Goal: Task Accomplishment & Management: Use online tool/utility

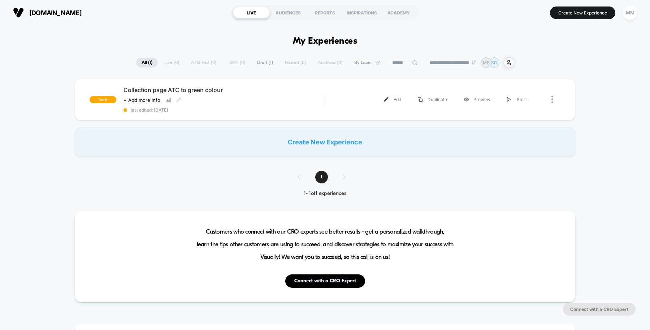
click at [269, 91] on span "Collection page ATC to green colour" at bounding box center [223, 89] width 201 height 7
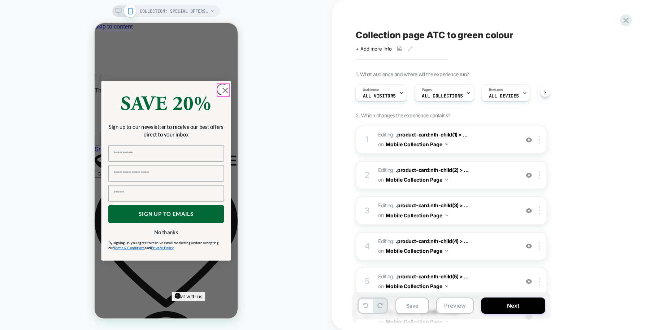
click at [222, 92] on circle "Close dialog" at bounding box center [225, 90] width 11 height 11
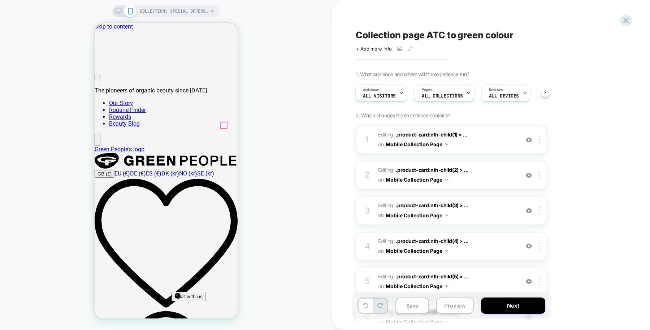
click at [529, 138] on img at bounding box center [529, 140] width 6 height 6
click at [412, 134] on span ".product-card:nth-child(1) > ..." at bounding box center [432, 134] width 72 height 6
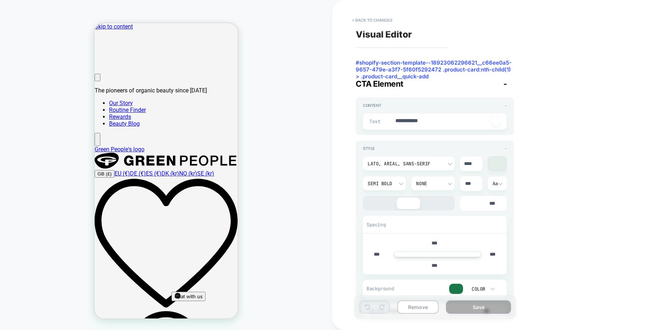
click at [528, 139] on div "**********" at bounding box center [487, 165] width 271 height 316
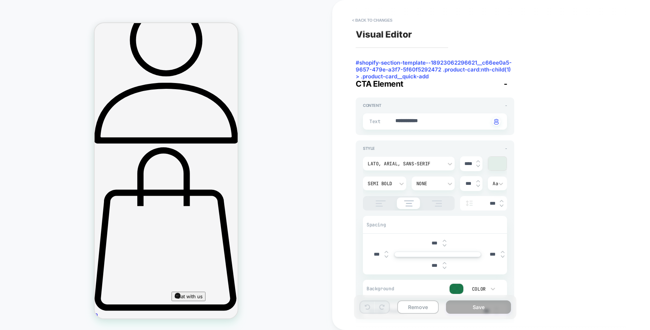
click at [375, 18] on button "< Back to changes" at bounding box center [372, 20] width 48 height 12
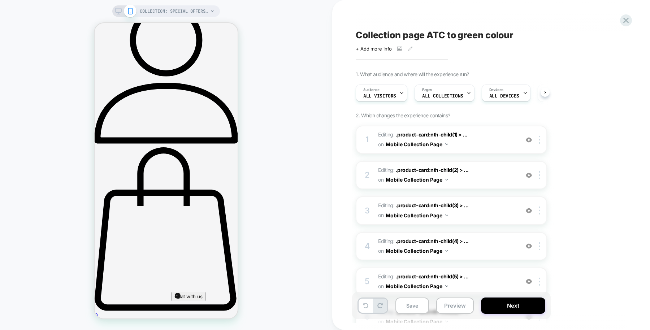
click at [567, 136] on div "Collection page ATC to green colour Click to view images Click to edit experien…" at bounding box center [487, 165] width 271 height 316
click at [529, 139] on img at bounding box center [529, 140] width 6 height 6
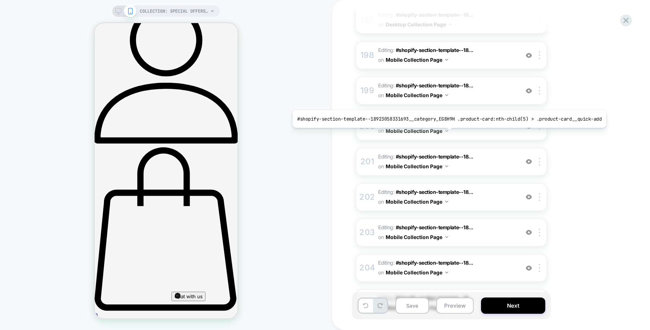
scroll to position [7328, 0]
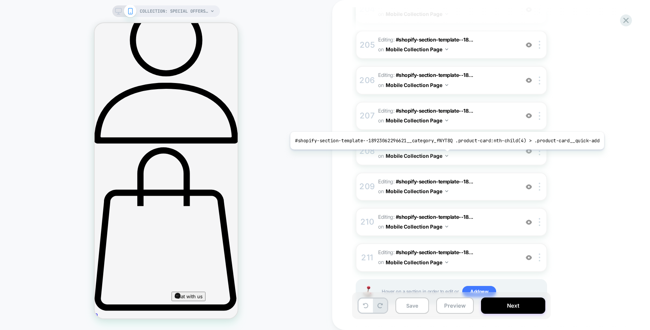
click at [443, 178] on span "#shopify-section-template--18..." at bounding box center [435, 181] width 78 height 6
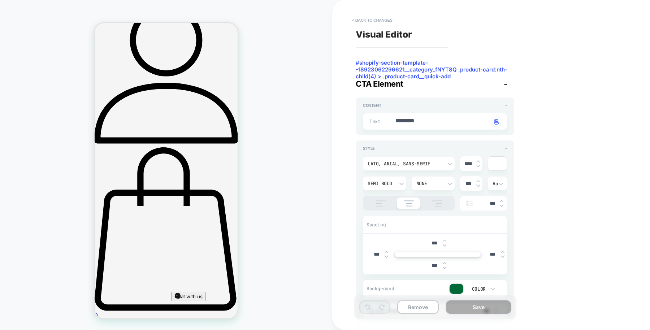
scroll to position [1965, 0]
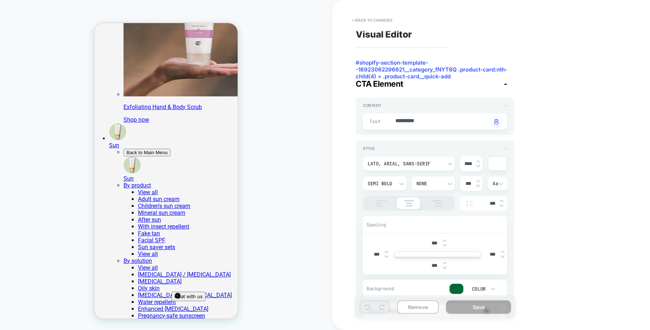
click at [378, 22] on button "< Back to changes" at bounding box center [372, 20] width 48 height 12
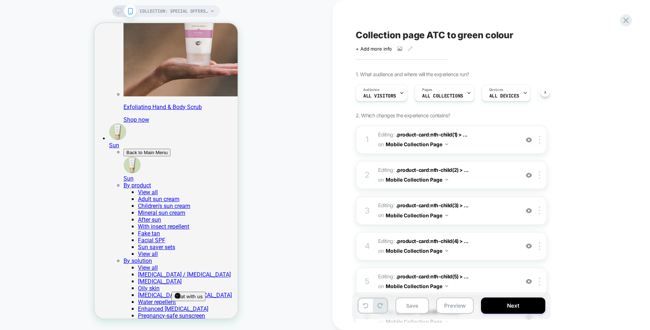
scroll to position [0, 0]
click at [430, 131] on span ".product-card:nth-child(1) > ..." at bounding box center [432, 134] width 72 height 6
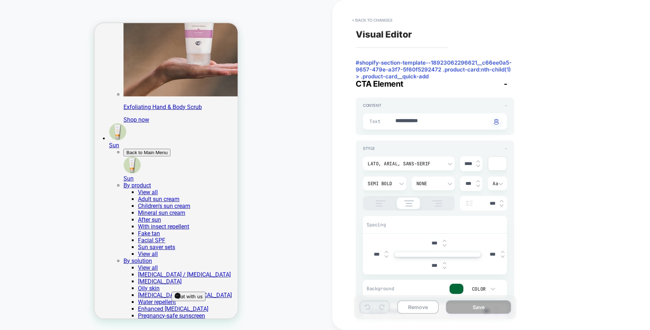
scroll to position [482, 0]
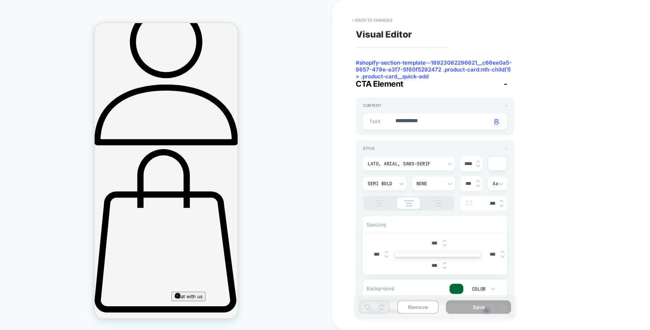
type textarea "*"
click at [378, 19] on button "< Back to changes" at bounding box center [372, 20] width 48 height 12
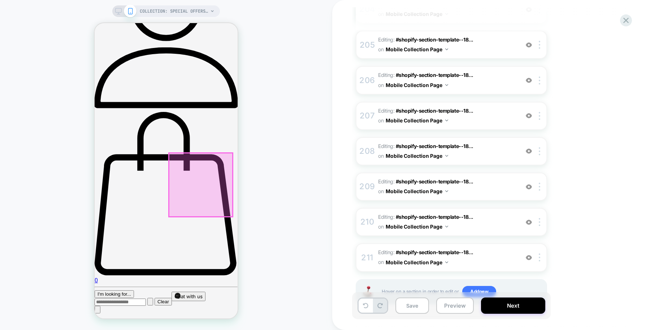
scroll to position [493, 0]
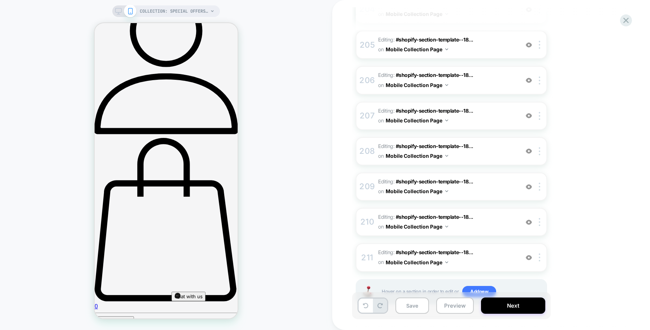
click at [452, 305] on button "Preview" at bounding box center [455, 306] width 38 height 16
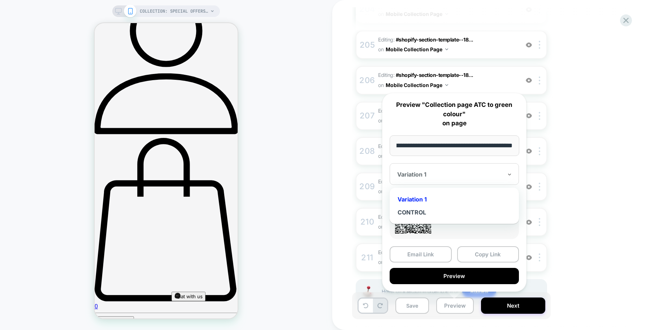
scroll to position [0, 0]
click at [493, 173] on div at bounding box center [449, 174] width 105 height 7
click at [451, 210] on div "CONTROL" at bounding box center [454, 212] width 122 height 13
click at [469, 273] on button "Preview" at bounding box center [454, 276] width 129 height 16
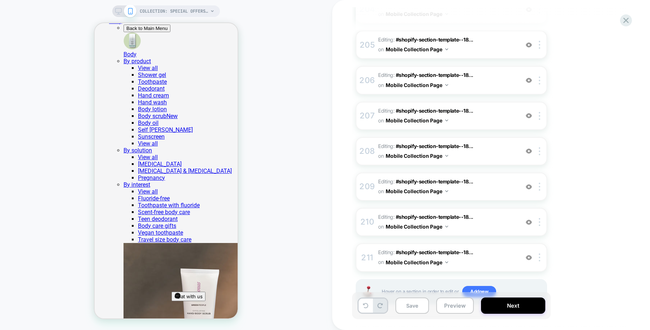
scroll to position [1670, 0]
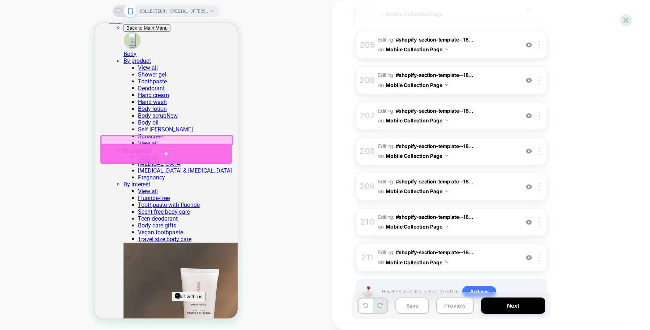
click at [151, 144] on div at bounding box center [165, 154] width 131 height 20
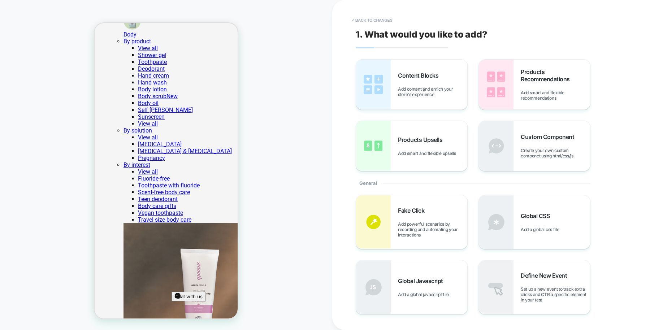
scroll to position [1656, 0]
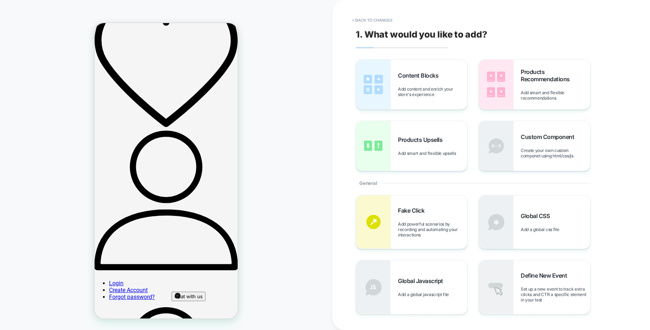
scroll to position [0, 0]
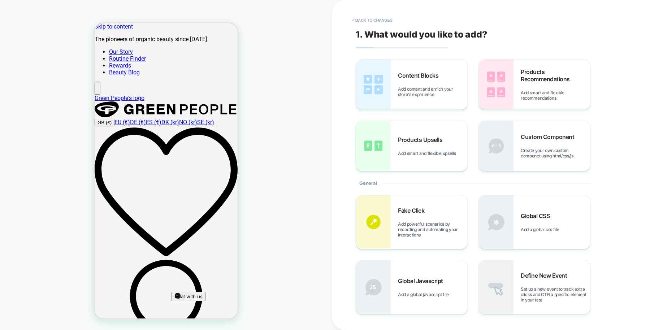
click at [367, 16] on button "< Back to changes" at bounding box center [372, 20] width 48 height 12
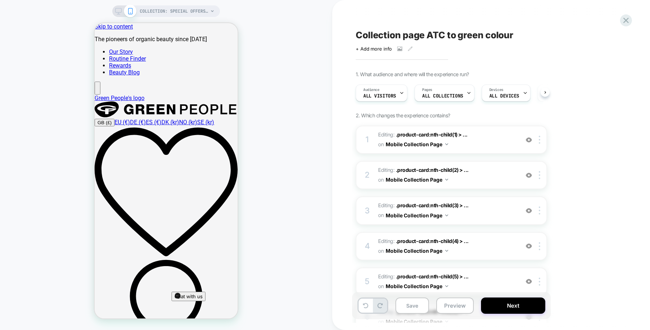
scroll to position [0, 0]
click at [117, 12] on rect at bounding box center [119, 10] width 6 height 4
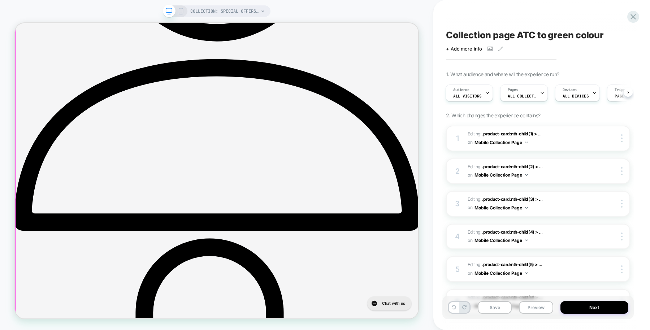
scroll to position [1427, 0]
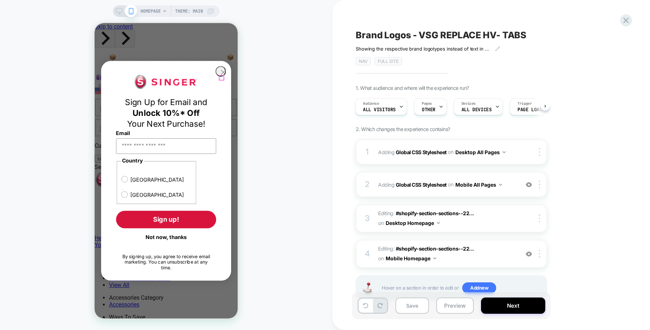
click at [221, 74] on icon "Close dialog" at bounding box center [223, 72] width 4 height 4
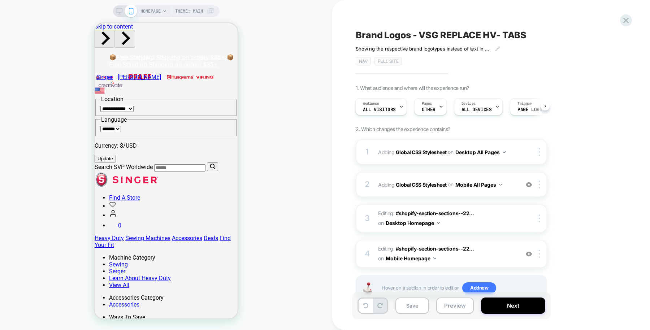
click at [429, 106] on div "Pages OTHER" at bounding box center [429, 107] width 28 height 16
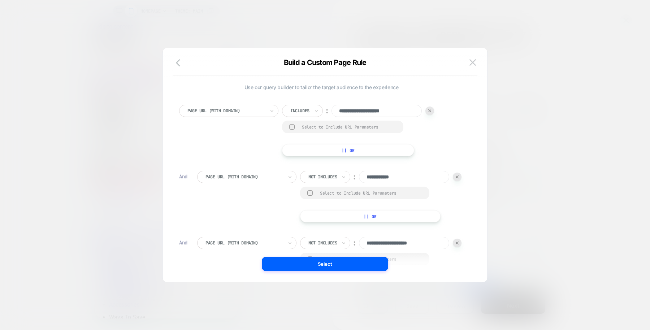
click at [469, 61] on img at bounding box center [472, 62] width 6 height 6
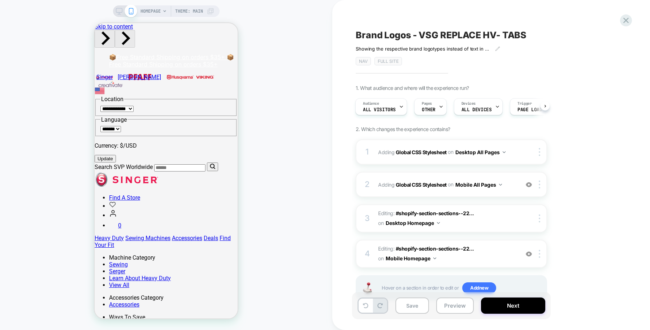
click at [119, 15] on div "HOMEPAGE Theme: MAIN" at bounding box center [166, 11] width 107 height 12
click at [119, 12] on rect at bounding box center [119, 10] width 6 height 4
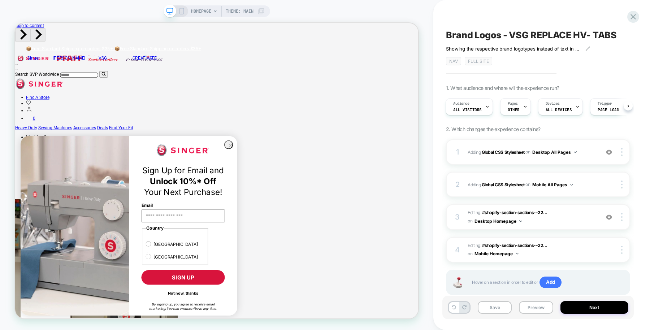
click at [607, 214] on img at bounding box center [609, 217] width 6 height 6
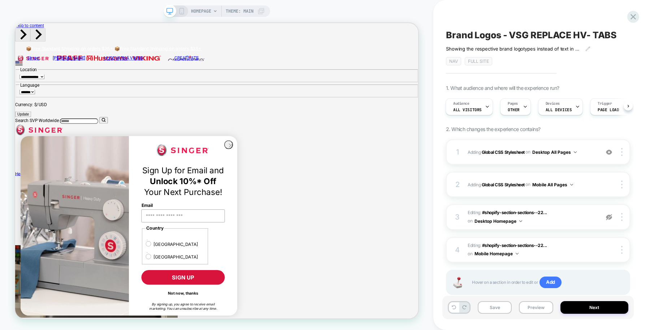
click at [609, 216] on img at bounding box center [609, 217] width 6 height 6
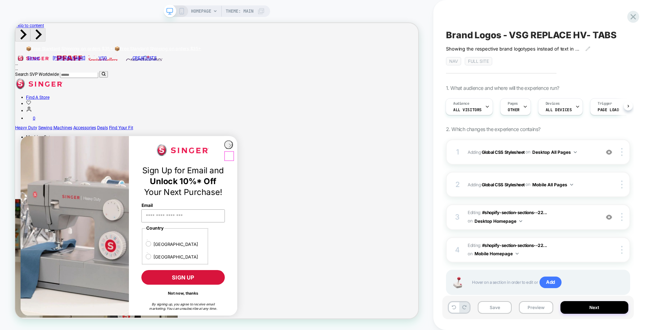
click at [300, 191] on circle "Close dialog" at bounding box center [302, 186] width 11 height 11
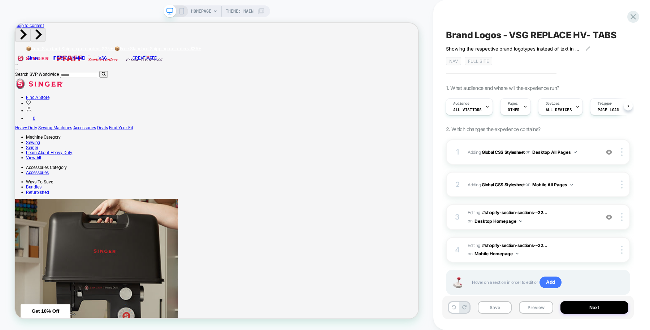
click at [609, 149] on img at bounding box center [609, 152] width 6 height 6
click at [611, 218] on img at bounding box center [609, 217] width 6 height 6
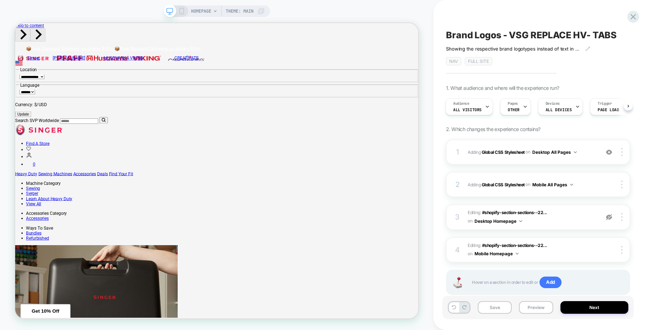
click at [611, 218] on img at bounding box center [609, 217] width 6 height 6
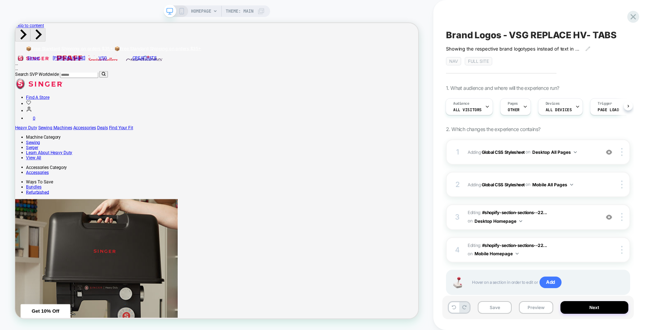
click at [508, 109] on span "OTHER" at bounding box center [514, 109] width 12 height 5
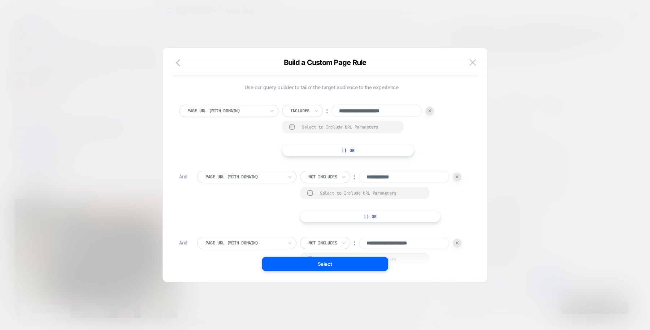
click at [468, 61] on button at bounding box center [472, 62] width 11 height 11
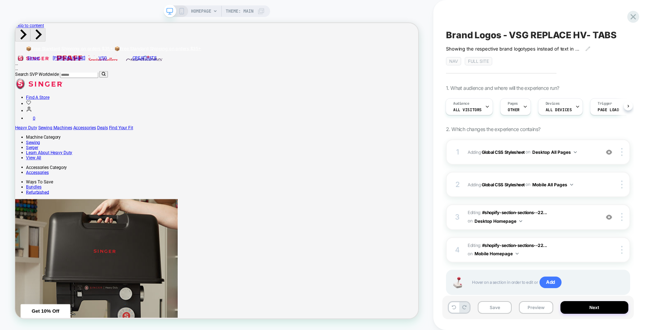
click at [536, 304] on button "Preview" at bounding box center [536, 307] width 34 height 13
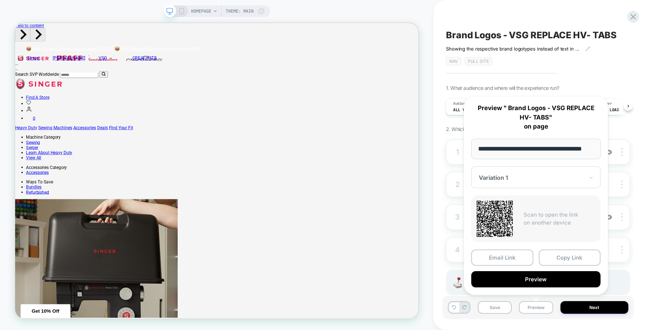
click at [536, 280] on button "Preview" at bounding box center [535, 279] width 129 height 16
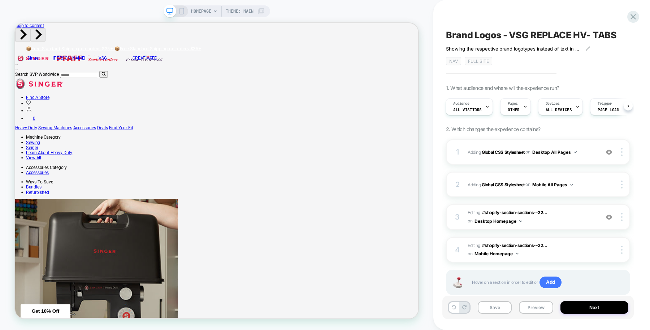
click at [519, 112] on div "Pages OTHER" at bounding box center [513, 107] width 26 height 16
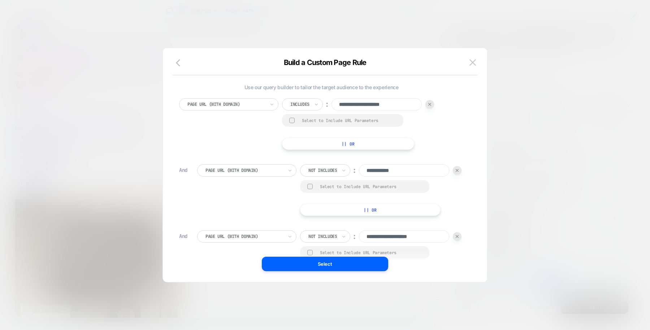
scroll to position [7, 0]
click at [470, 64] on img at bounding box center [472, 62] width 6 height 6
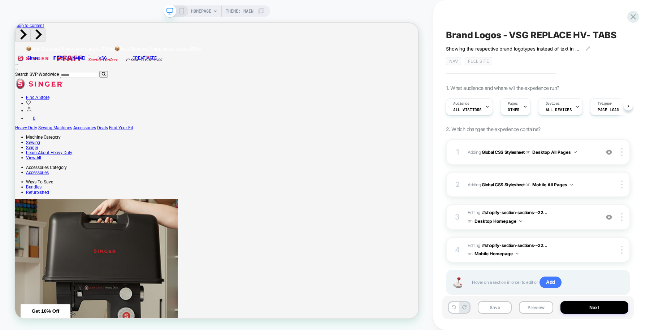
click at [518, 219] on button "Desktop Homepage" at bounding box center [498, 221] width 48 height 9
click at [435, 258] on div "Desktop All Pages" at bounding box center [425, 259] width 91 height 16
click at [516, 252] on button "Mobile Homepage" at bounding box center [496, 253] width 44 height 9
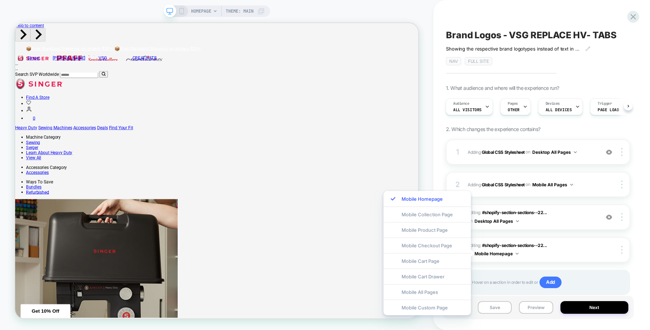
click at [439, 288] on div "Mobile All Pages" at bounding box center [426, 292] width 87 height 16
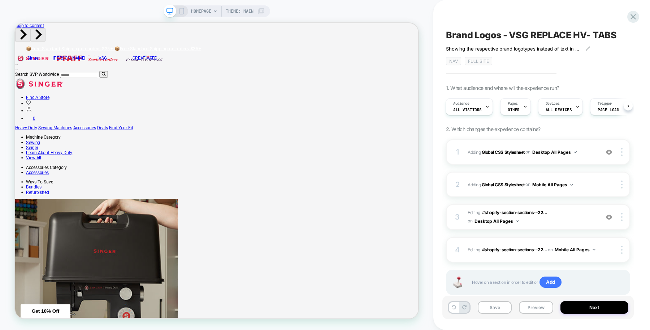
click at [538, 306] on button "Preview" at bounding box center [536, 307] width 34 height 13
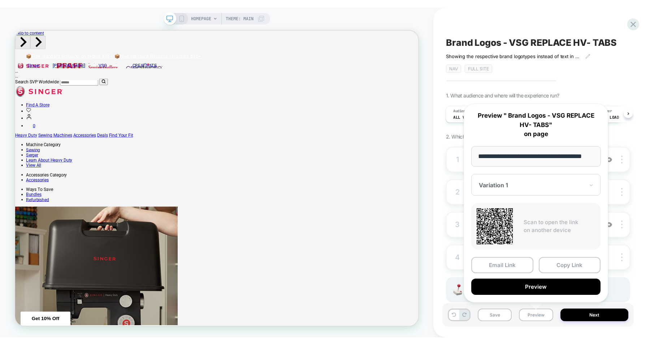
scroll to position [0, 0]
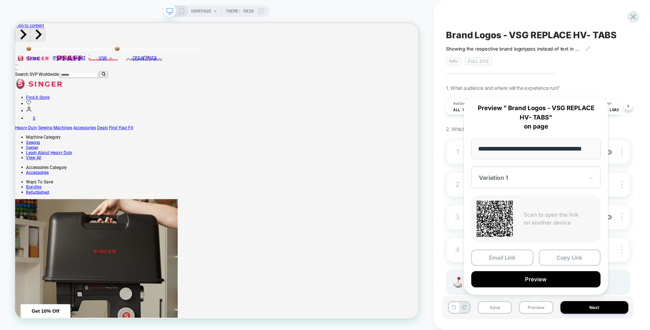
click at [540, 279] on button "Preview" at bounding box center [535, 279] width 129 height 16
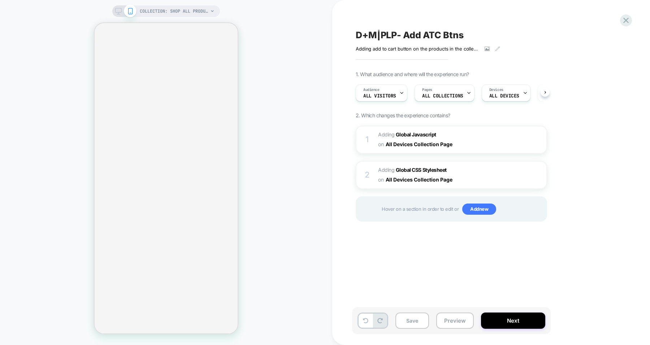
scroll to position [0, 0]
select select "******"
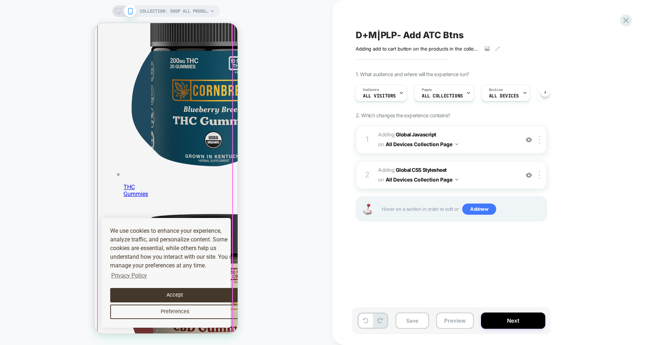
scroll to position [316, 0]
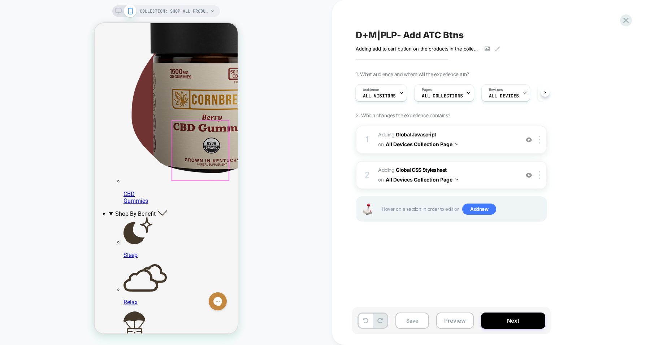
scroll to position [451, 0]
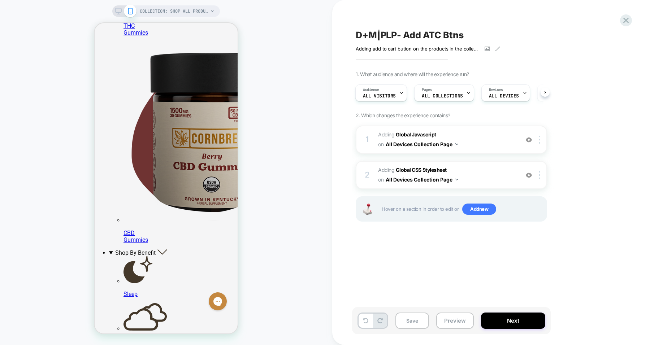
click at [452, 321] on button "Preview" at bounding box center [455, 321] width 38 height 16
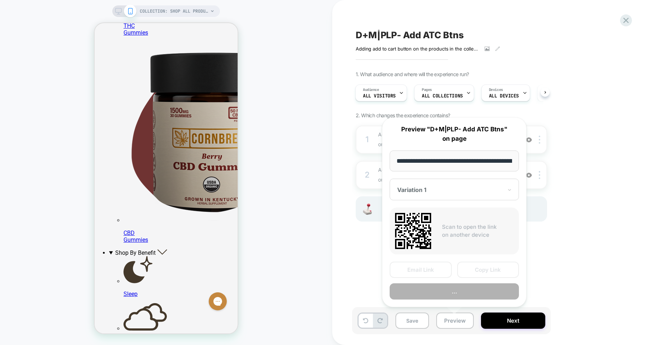
scroll to position [0, 79]
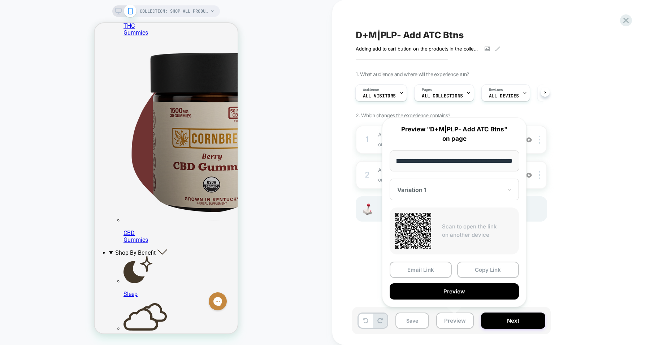
click at [454, 290] on button "Preview" at bounding box center [454, 291] width 129 height 16
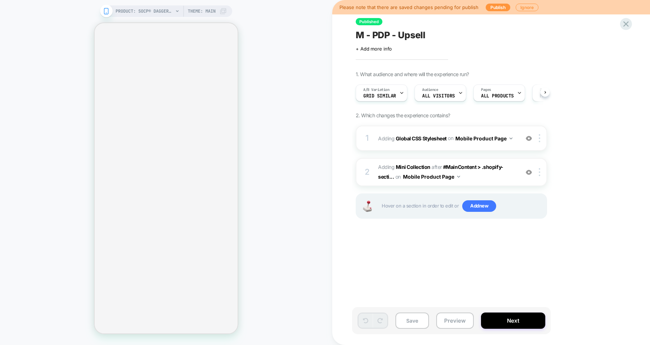
scroll to position [0, 0]
click at [520, 25] on icon at bounding box center [626, 24] width 10 height 10
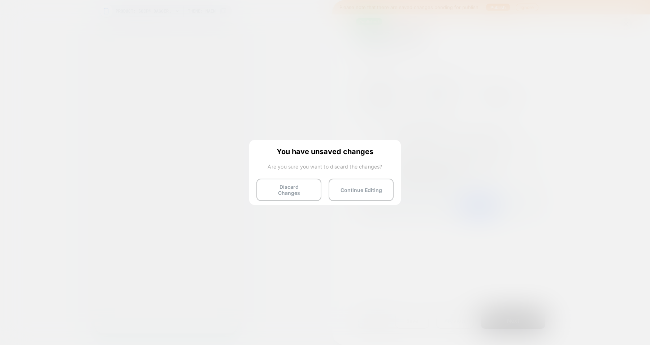
click at [294, 187] on button "Discard Changes" at bounding box center [288, 190] width 65 height 22
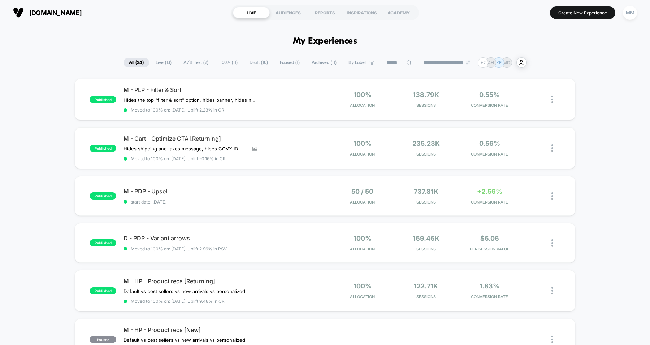
click at [253, 62] on span "Draft ( 10 )" at bounding box center [258, 63] width 29 height 10
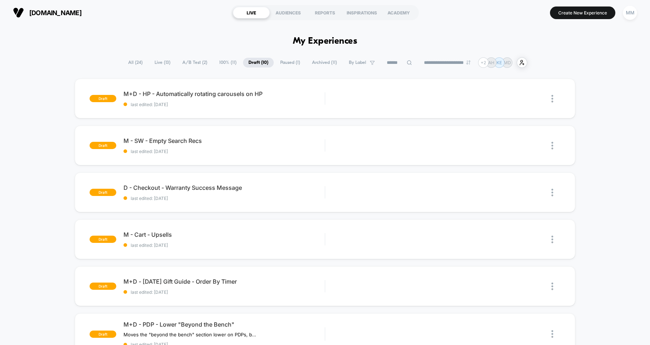
click at [520, 14] on button "Create New Experience" at bounding box center [582, 12] width 65 height 13
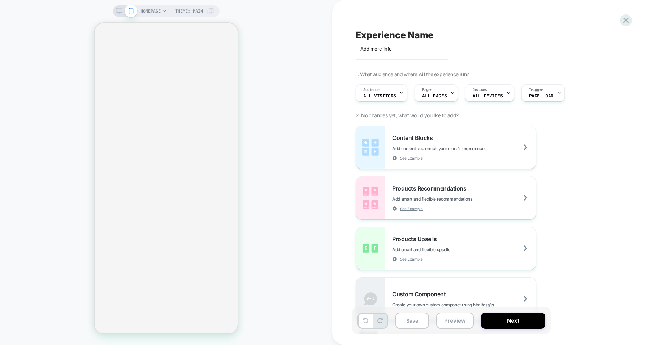
click at [450, 92] on icon at bounding box center [452, 93] width 5 height 5
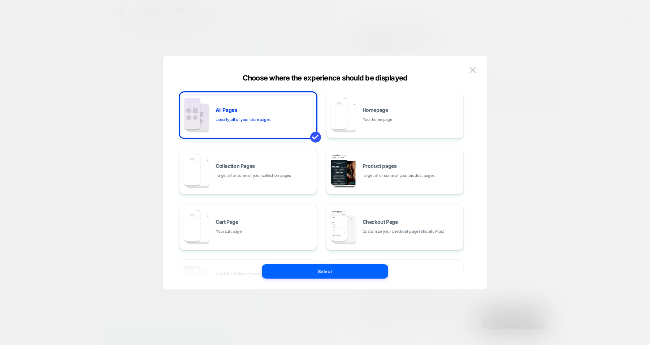
click at [286, 164] on div "Collection Pages Target all or some of your collection pages" at bounding box center [264, 172] width 97 height 16
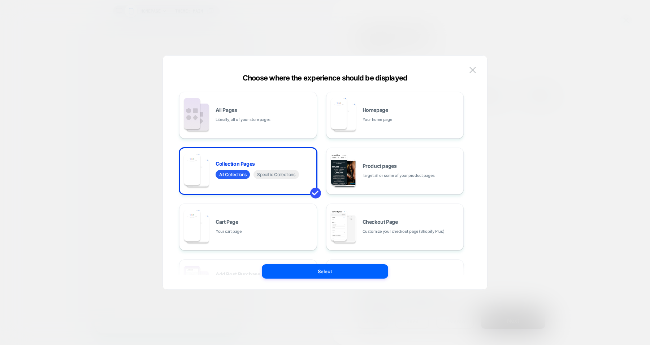
click at [302, 264] on button "Select" at bounding box center [325, 271] width 126 height 14
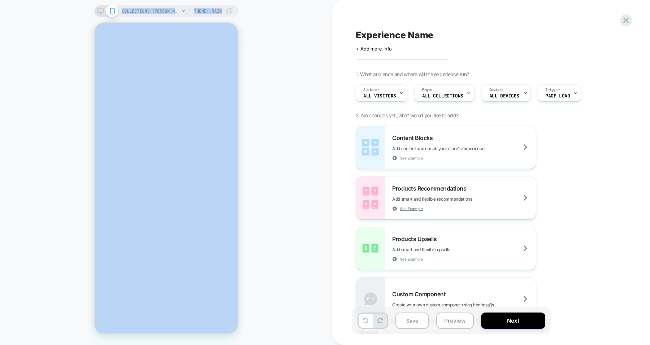
drag, startPoint x: 99, startPoint y: 14, endPoint x: 254, endPoint y: 116, distance: 185.5
click at [249, 116] on div "COLLECTION: [PERSON_NAME] (Category) COLLECTION: [PERSON_NAME] (Category) Theme…" at bounding box center [166, 172] width 332 height 331
click at [283, 102] on div "COLLECTION: [PERSON_NAME] (Category) COLLECTION: [PERSON_NAME] (Category) Theme…" at bounding box center [166, 172] width 332 height 331
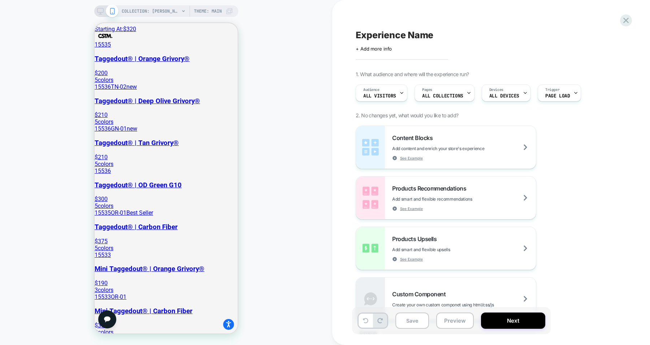
click at [101, 10] on icon at bounding box center [100, 11] width 6 height 6
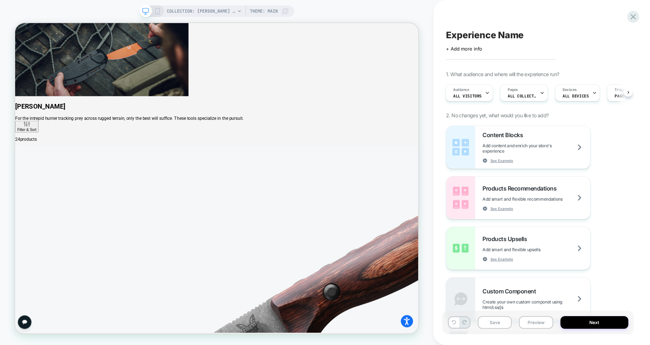
scroll to position [865, 0]
click at [159, 8] on icon at bounding box center [157, 11] width 6 height 6
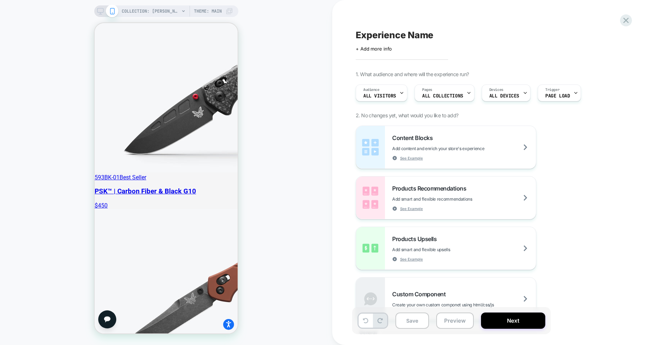
scroll to position [2766, 0]
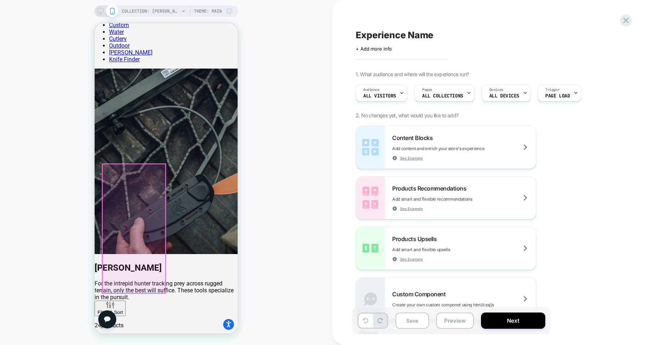
scroll to position [722, 0]
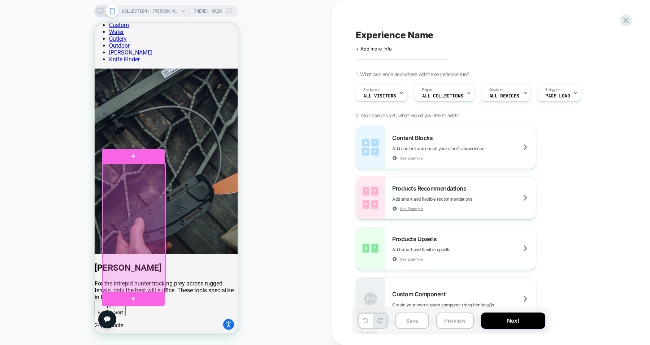
click at [145, 229] on div at bounding box center [134, 228] width 63 height 129
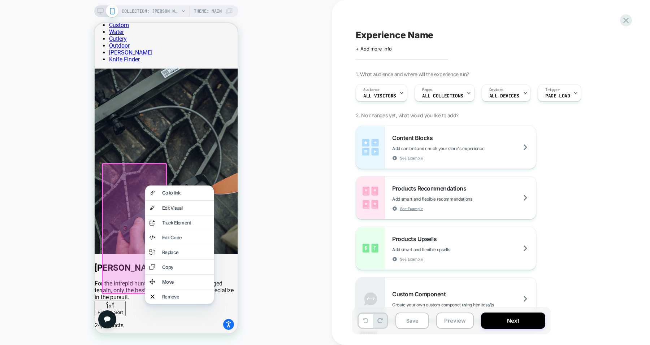
click at [183, 203] on div "Edit Visual" at bounding box center [179, 208] width 69 height 14
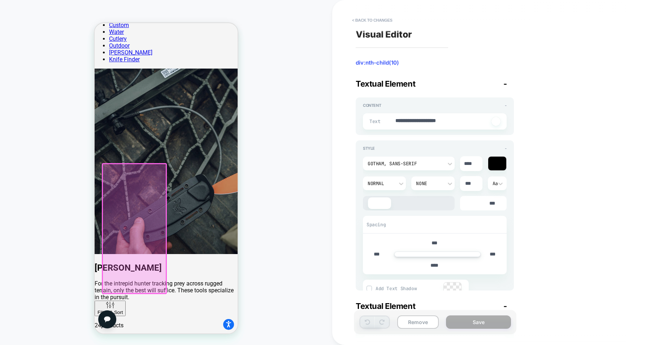
type textarea "*"
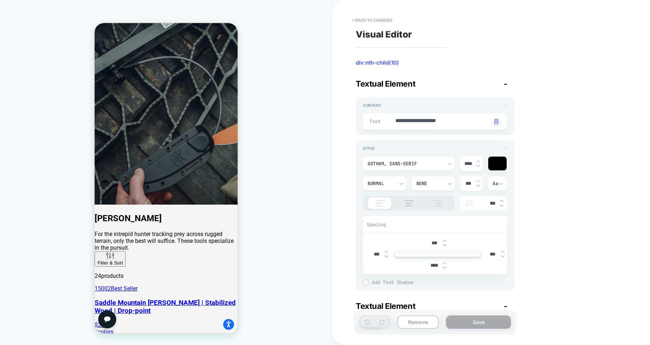
click at [372, 19] on button "< Back to changes" at bounding box center [372, 20] width 48 height 12
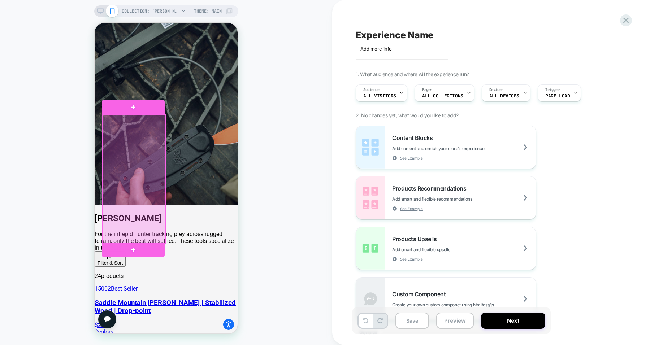
click at [120, 183] on div at bounding box center [134, 179] width 63 height 129
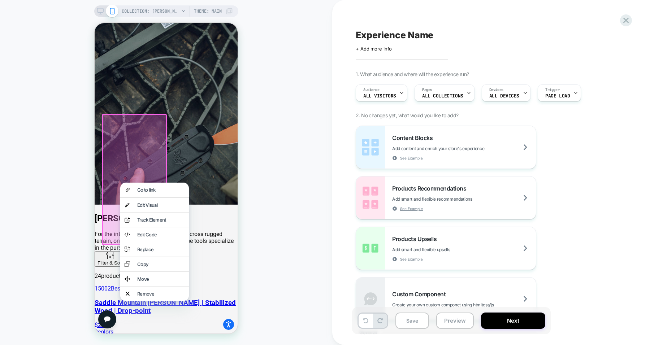
click at [165, 299] on div "Remove" at bounding box center [154, 294] width 69 height 14
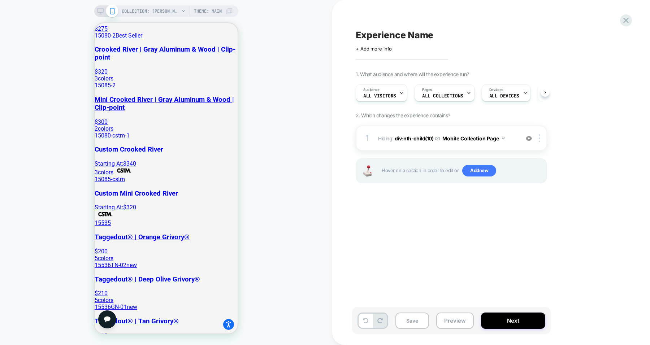
scroll to position [1313, 0]
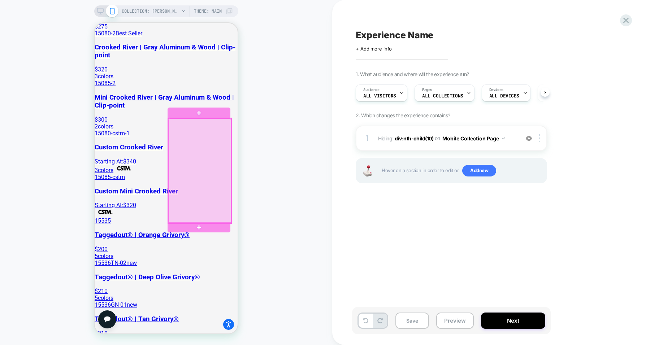
click at [226, 118] on div at bounding box center [199, 170] width 63 height 104
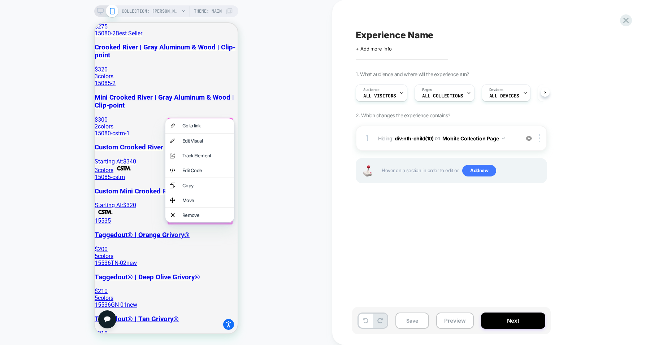
click at [200, 218] on div "Remove" at bounding box center [205, 215] width 47 height 6
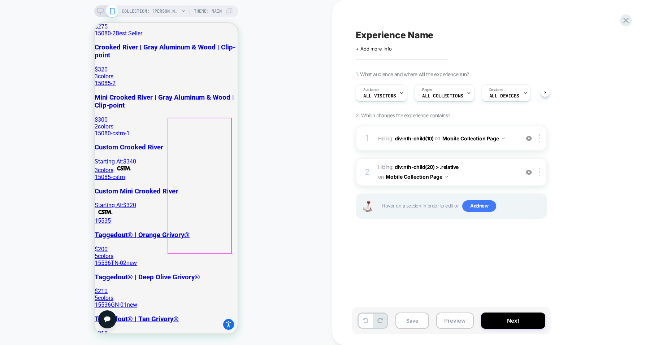
scroll to position [1358, 0]
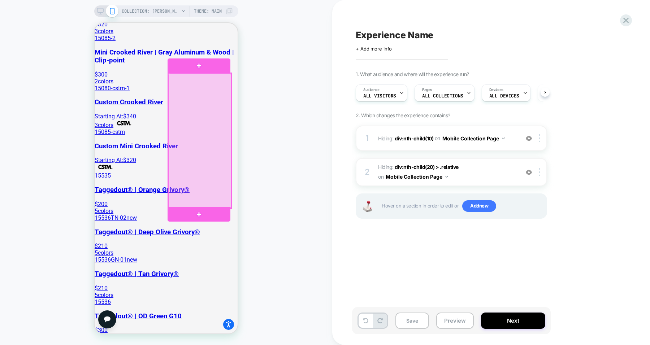
click at [212, 142] on div at bounding box center [199, 140] width 63 height 135
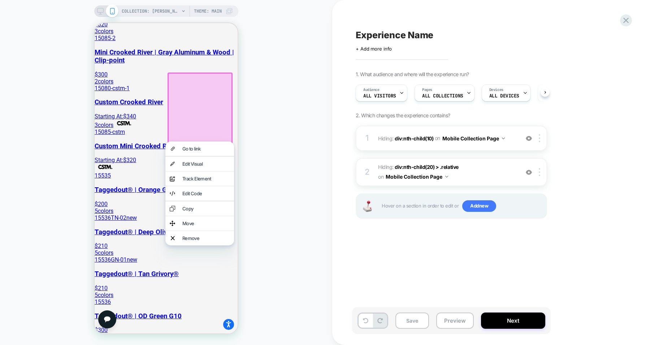
click at [213, 241] on div "Remove" at bounding box center [205, 238] width 47 height 6
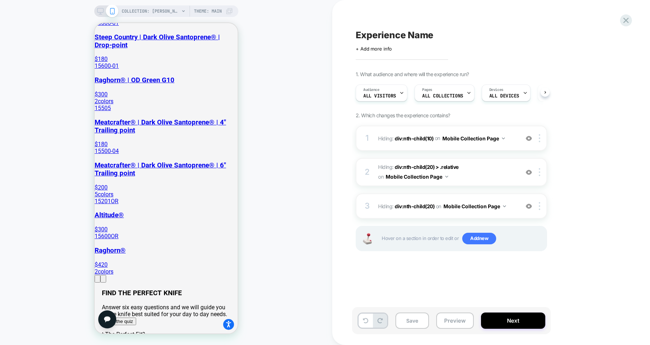
scroll to position [1855, 0]
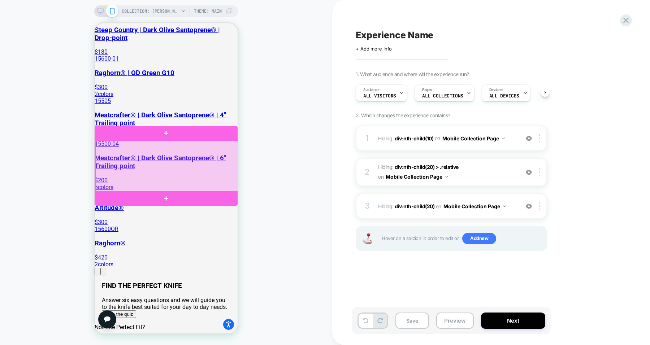
click at [235, 149] on div at bounding box center [166, 167] width 143 height 52
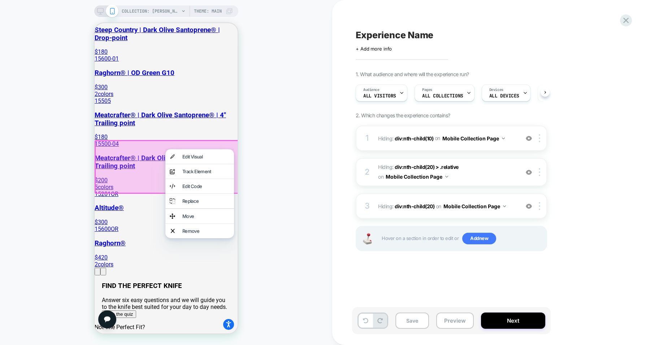
drag, startPoint x: 200, startPoint y: 235, endPoint x: 320, endPoint y: 215, distance: 122.2
click at [310, 209] on div "COLLECTION: [PERSON_NAME] (Category) COLLECTION: [PERSON_NAME] (Category) Theme…" at bounding box center [166, 172] width 332 height 331
click at [197, 234] on div "Remove" at bounding box center [205, 231] width 47 height 6
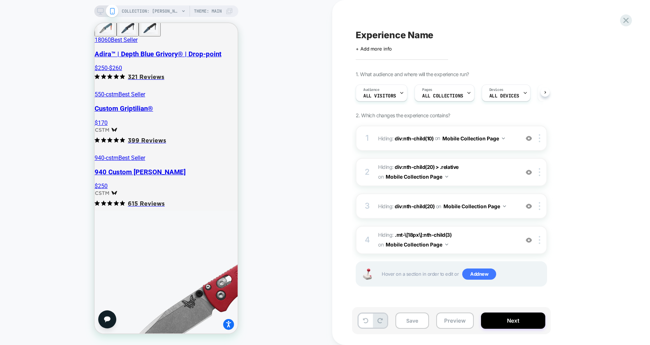
scroll to position [3074, 0]
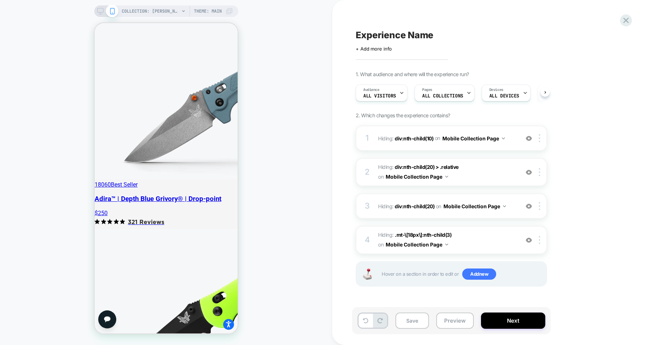
click at [312, 193] on div "COLLECTION: [PERSON_NAME] (Category) COLLECTION: [PERSON_NAME] (Category) Theme…" at bounding box center [166, 172] width 332 height 331
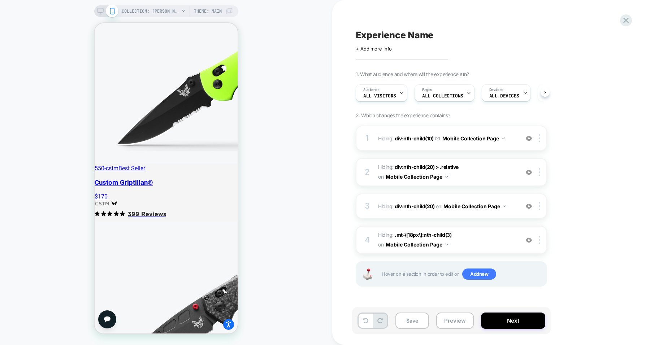
scroll to position [3050, 0]
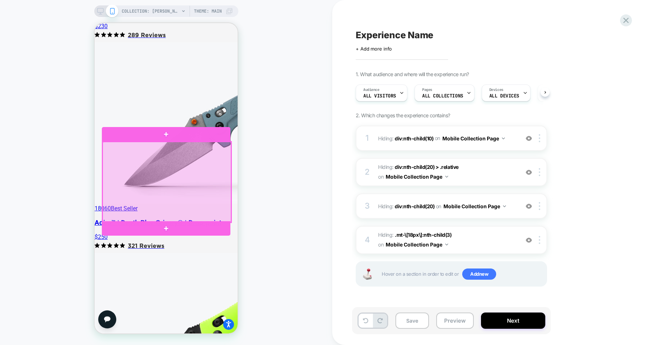
click at [227, 214] on div at bounding box center [167, 182] width 129 height 81
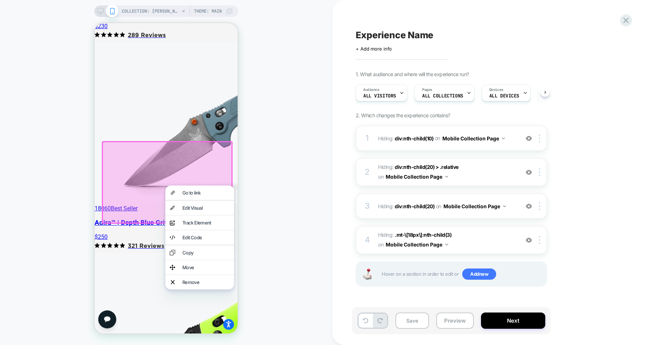
click at [190, 285] on div "Remove" at bounding box center [205, 282] width 47 height 6
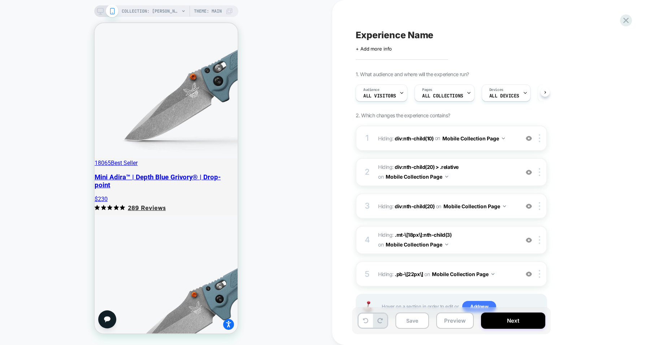
scroll to position [2869, 0]
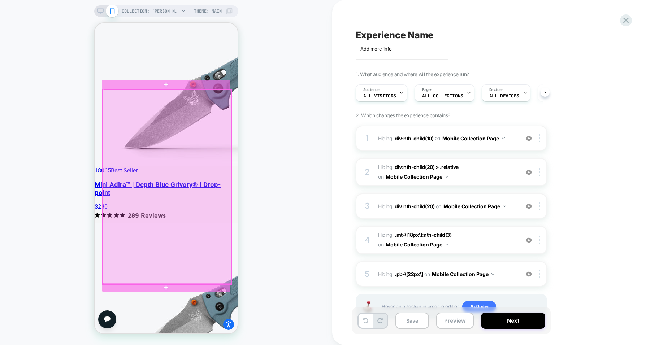
click at [201, 167] on div at bounding box center [167, 187] width 129 height 195
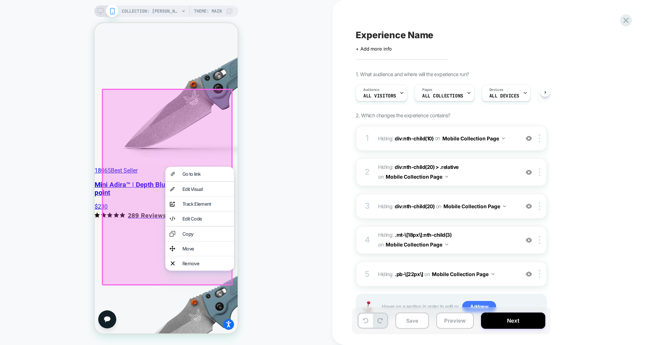
click at [190, 266] on div "Remove" at bounding box center [205, 264] width 47 height 6
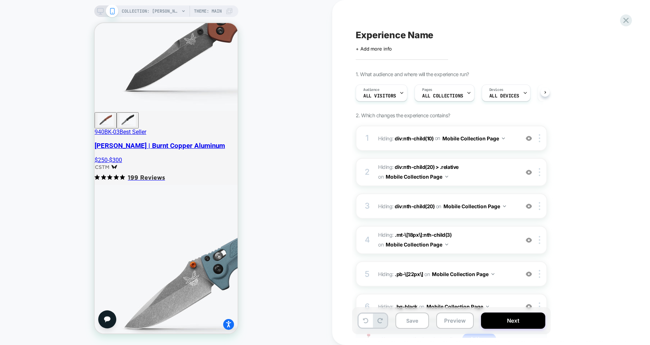
scroll to position [60, 0]
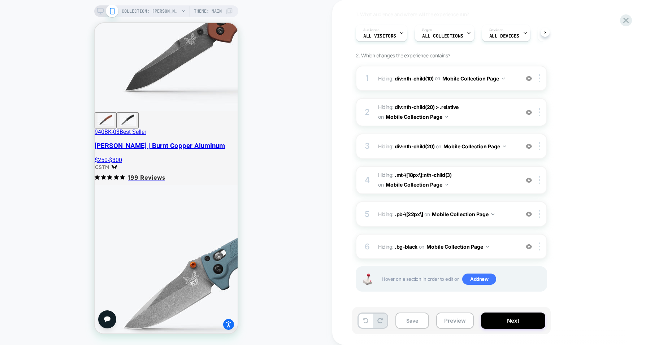
click at [101, 10] on icon at bounding box center [100, 11] width 6 height 6
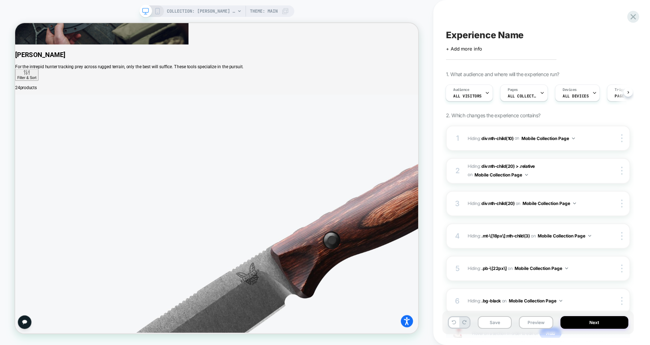
scroll to position [939, 0]
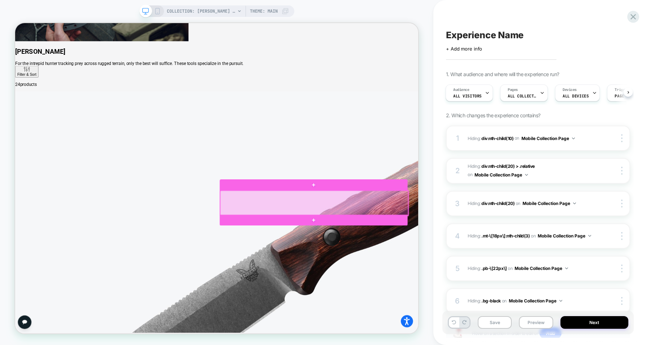
click at [518, 269] on div at bounding box center [414, 263] width 251 height 33
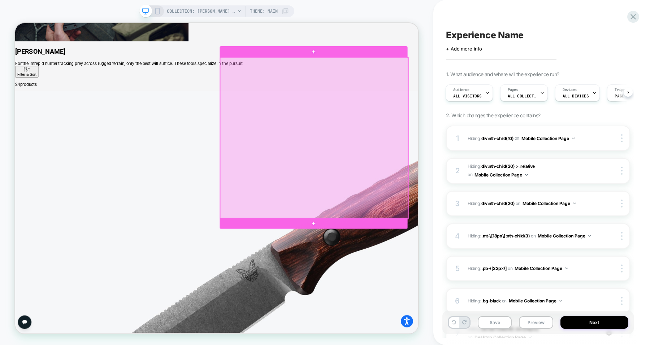
click at [448, 242] on div at bounding box center [414, 176] width 251 height 215
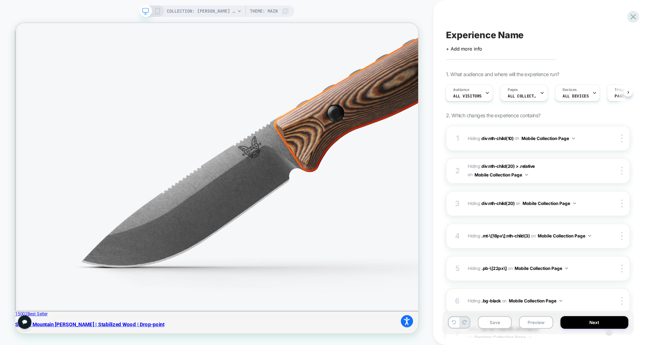
scroll to position [2031, 0]
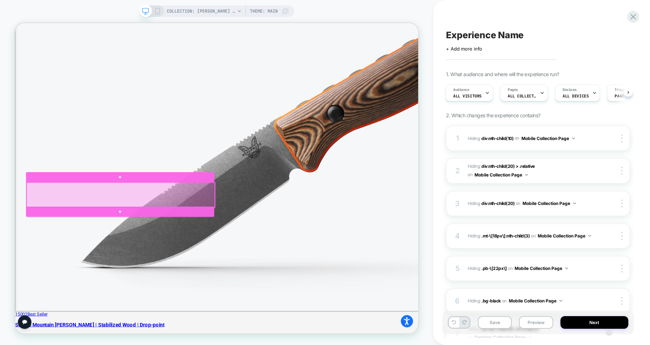
click at [258, 262] on div at bounding box center [155, 252] width 251 height 33
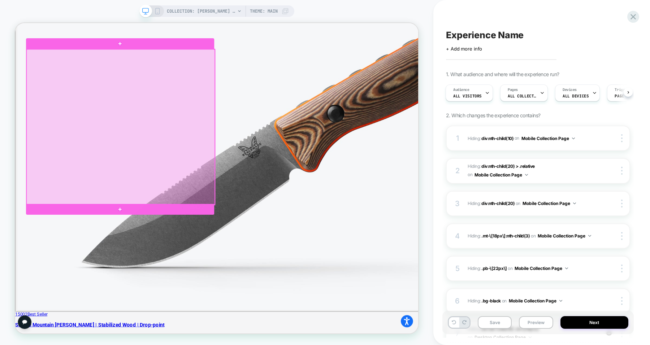
click at [248, 239] on div at bounding box center [155, 161] width 251 height 207
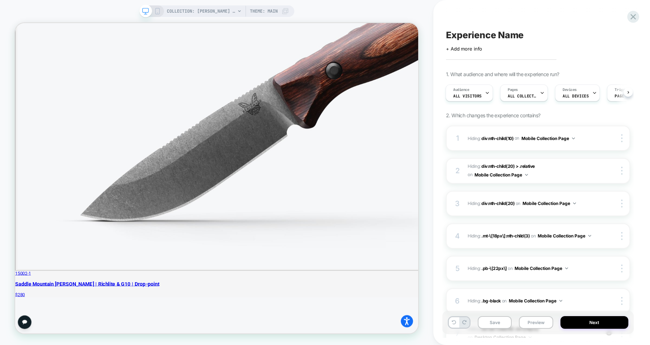
scroll to position [3515, 0]
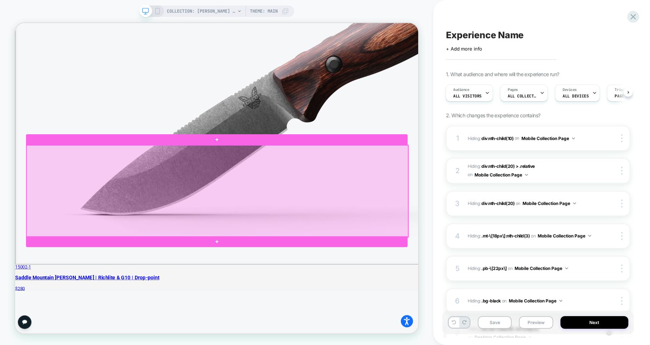
click at [355, 252] on div at bounding box center [284, 247] width 509 height 122
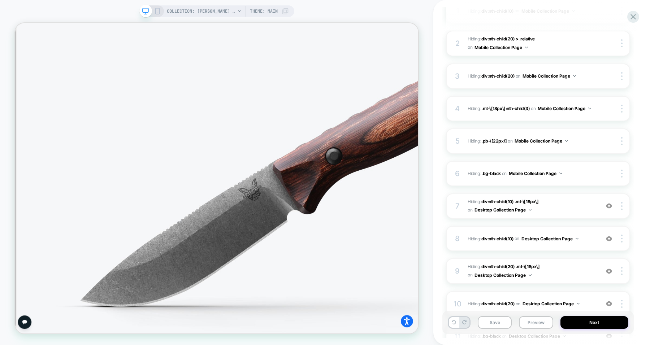
scroll to position [135, 0]
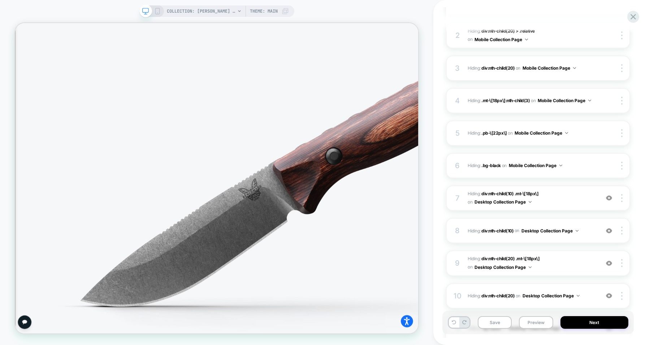
click at [498, 324] on button "Save" at bounding box center [495, 322] width 34 height 13
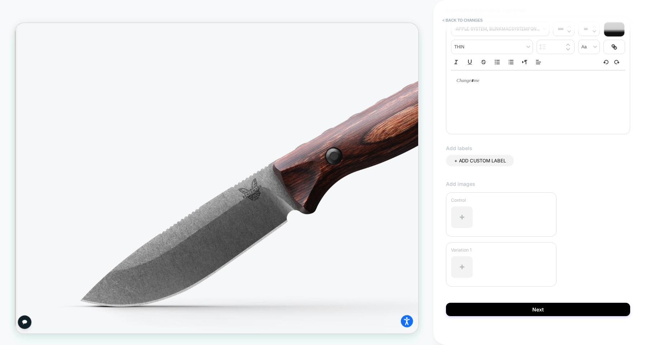
scroll to position [105, 0]
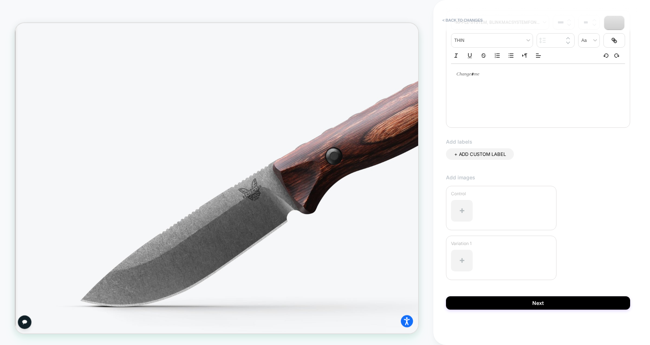
type input "**********"
click at [498, 296] on button "Next" at bounding box center [538, 302] width 184 height 13
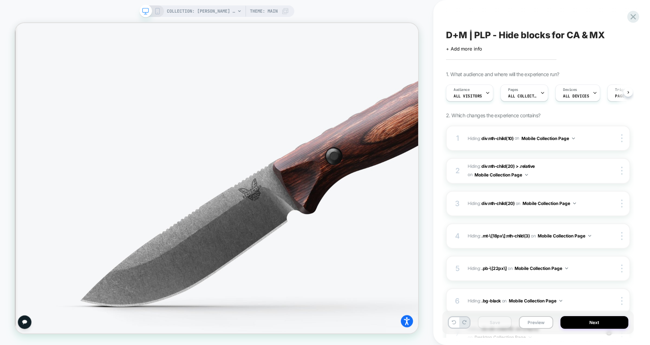
scroll to position [0, 0]
click at [475, 50] on span "+ Add more info" at bounding box center [464, 49] width 36 height 6
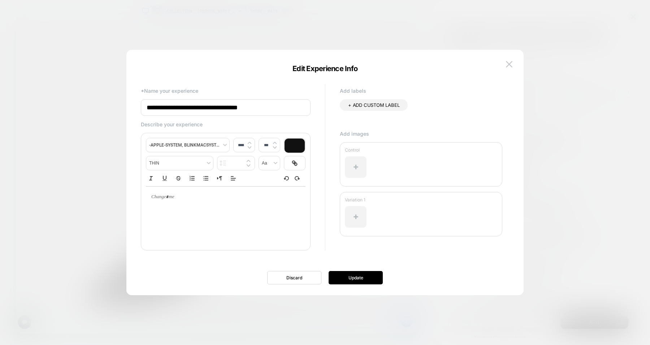
type input "**********"
click at [350, 281] on button "Update" at bounding box center [356, 277] width 54 height 13
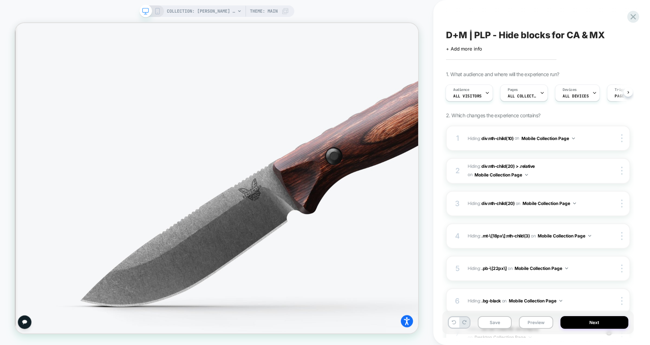
click at [494, 324] on button "Save" at bounding box center [495, 322] width 34 height 13
click at [543, 34] on span "D+M | PLP - Hide blocks for CA & MX" at bounding box center [525, 35] width 159 height 11
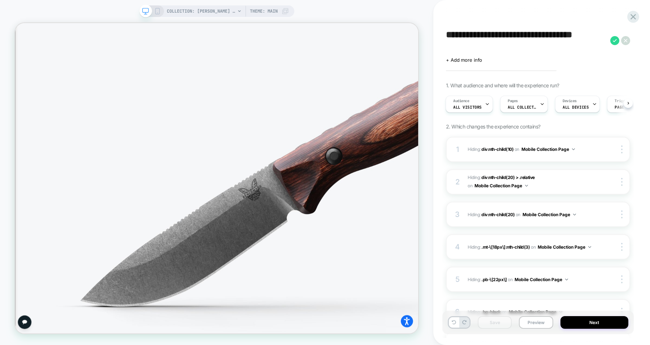
click at [543, 34] on textarea "**********" at bounding box center [526, 41] width 161 height 22
click at [534, 324] on button "Preview" at bounding box center [536, 322] width 34 height 13
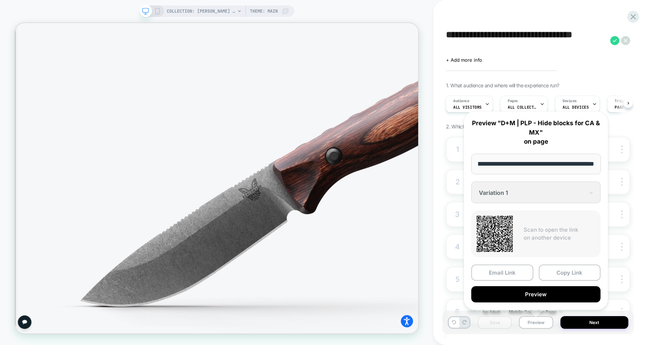
scroll to position [0, 0]
click at [556, 273] on button "Copy Link" at bounding box center [570, 273] width 62 height 16
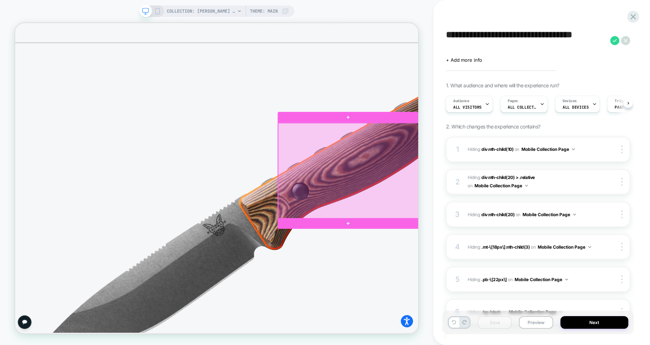
scroll to position [2886, 0]
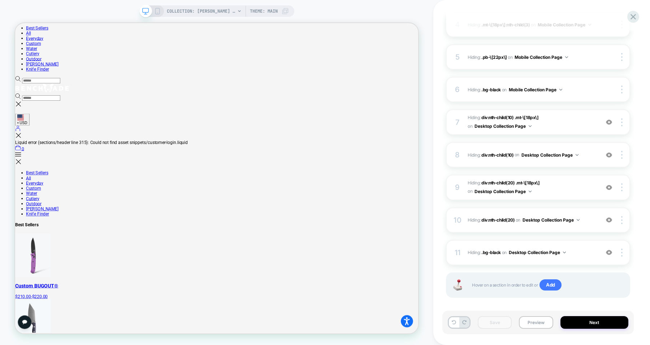
scroll to position [228, 0]
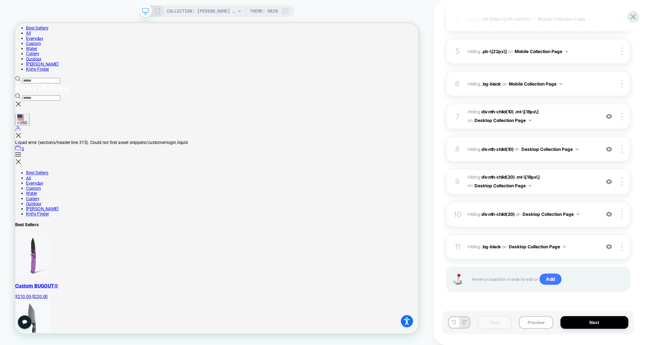
click at [621, 247] on img at bounding box center [621, 247] width 1 height 8
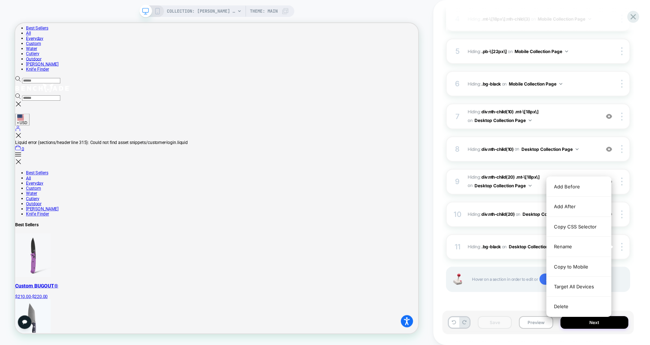
click at [574, 303] on div "Delete" at bounding box center [579, 306] width 64 height 19
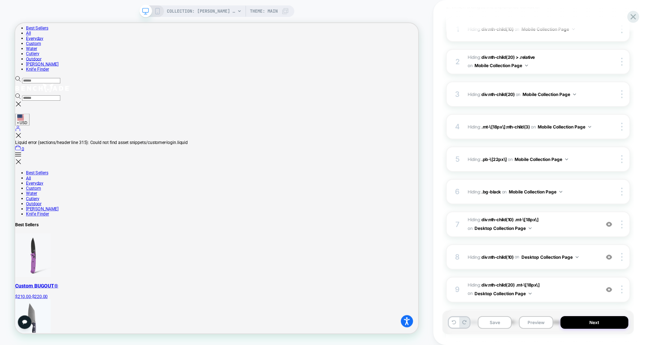
scroll to position [105, 0]
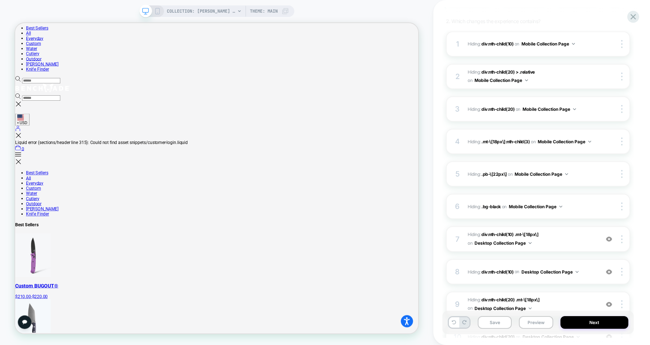
click at [624, 207] on div at bounding box center [623, 207] width 14 height 8
click at [573, 244] on div "Delete" at bounding box center [579, 246] width 64 height 19
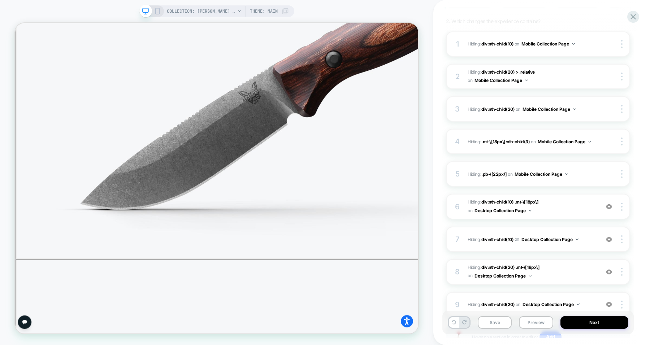
scroll to position [1622, 0]
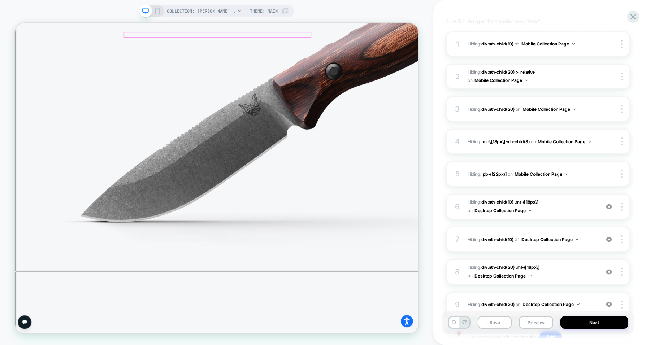
click at [194, 9] on span "COLLECTION: Hunt (Category)" at bounding box center [201, 11] width 69 height 12
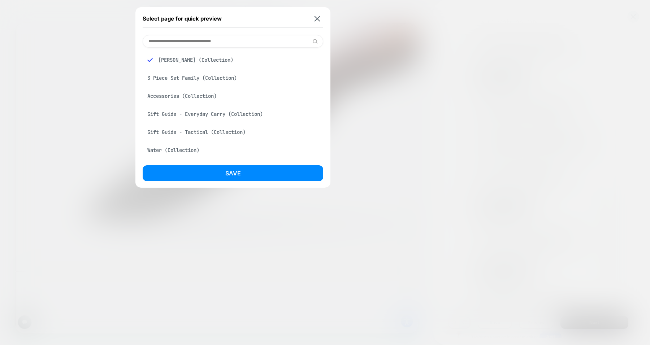
click at [199, 95] on div "Accessories (Collection)" at bounding box center [233, 96] width 181 height 14
click at [194, 118] on div "Gift Guide - Everyday Carry (Collection)" at bounding box center [233, 114] width 181 height 14
click at [188, 151] on div "Water (Collection)" at bounding box center [233, 150] width 181 height 14
click at [207, 168] on button "Save" at bounding box center [233, 173] width 181 height 16
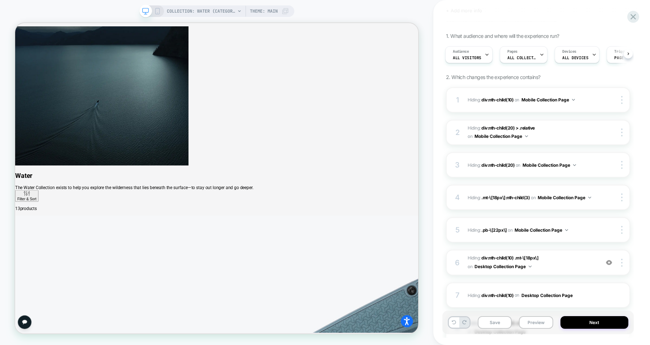
scroll to position [163, 0]
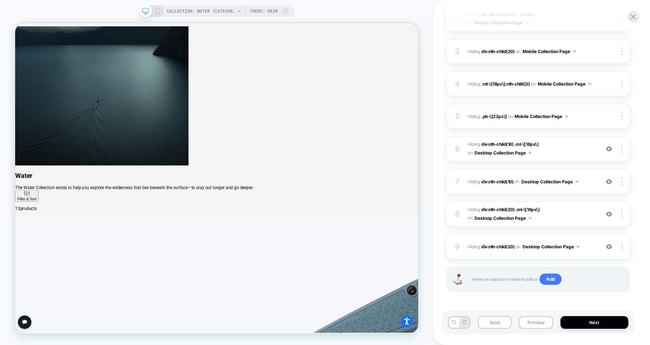
click at [610, 246] on img at bounding box center [609, 247] width 6 height 6
click at [609, 213] on img at bounding box center [609, 214] width 6 height 6
click at [609, 180] on img at bounding box center [609, 182] width 6 height 6
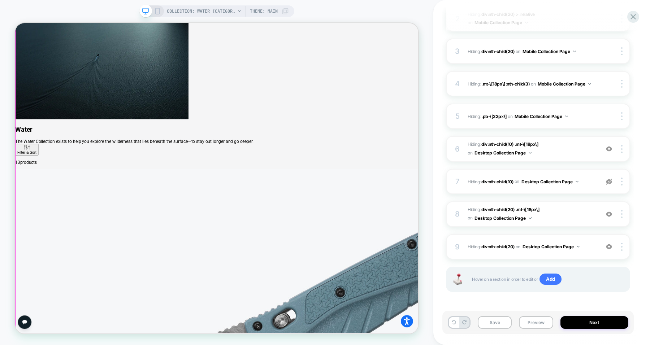
scroll to position [1436, 0]
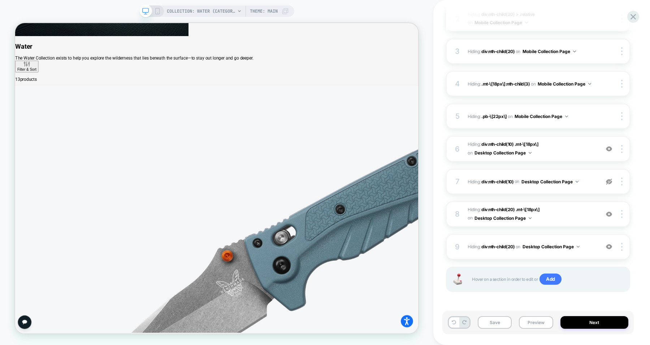
click at [608, 182] on img at bounding box center [609, 182] width 6 height 6
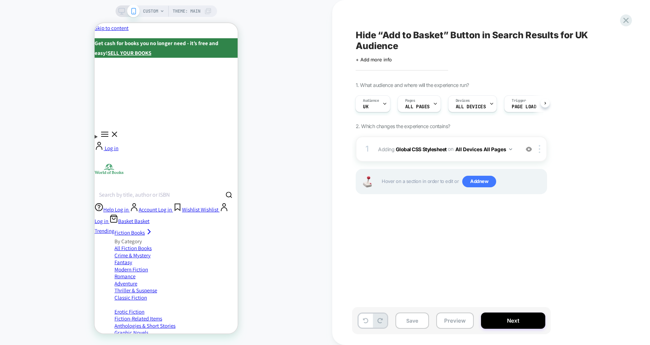
click at [428, 149] on b "Global CSS Stylesheet" at bounding box center [421, 149] width 51 height 6
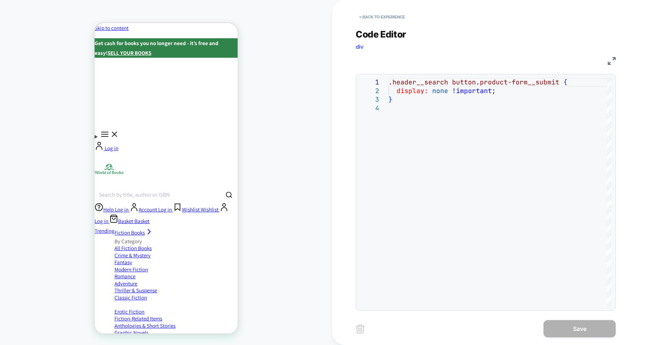
click at [394, 17] on button "< Back to experience" at bounding box center [382, 17] width 53 height 12
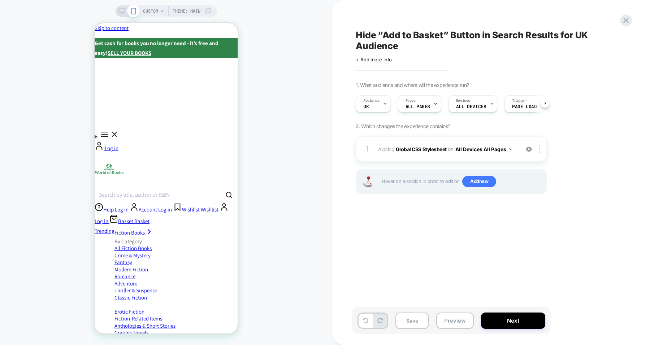
scroll to position [0, 0]
click at [372, 107] on div "Audience UK" at bounding box center [371, 104] width 31 height 16
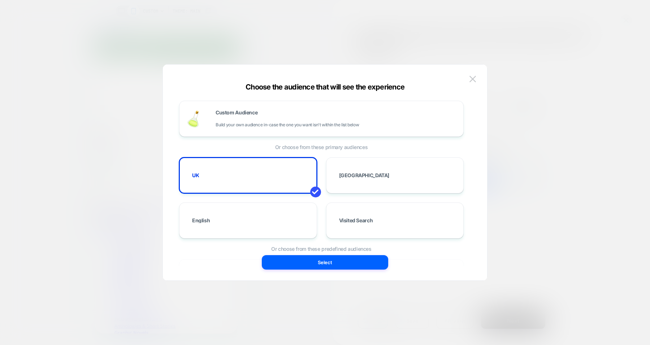
click at [541, 89] on div at bounding box center [325, 172] width 650 height 345
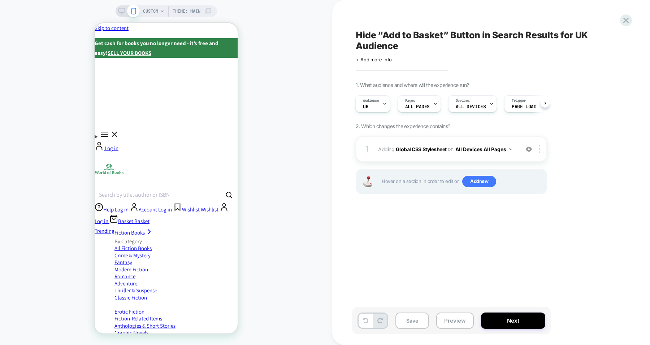
click at [434, 148] on b "Global CSS Stylesheet" at bounding box center [421, 149] width 51 height 6
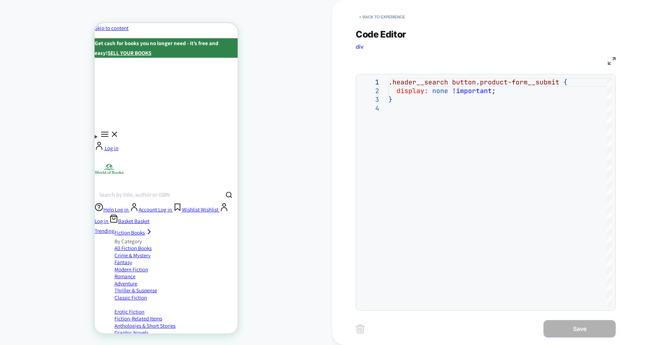
click at [383, 19] on button "< Back to experience" at bounding box center [382, 17] width 53 height 12
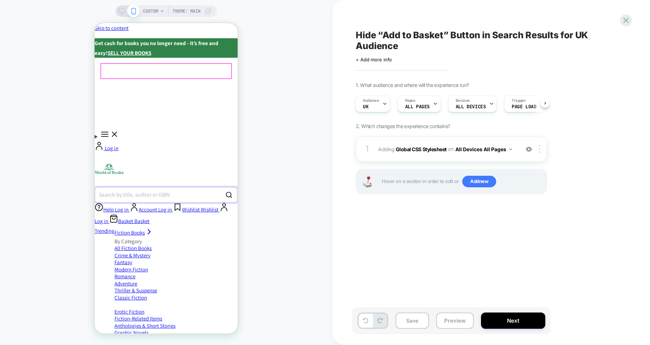
click at [199, 187] on button "Search by title, author or ISBN" at bounding box center [166, 195] width 143 height 16
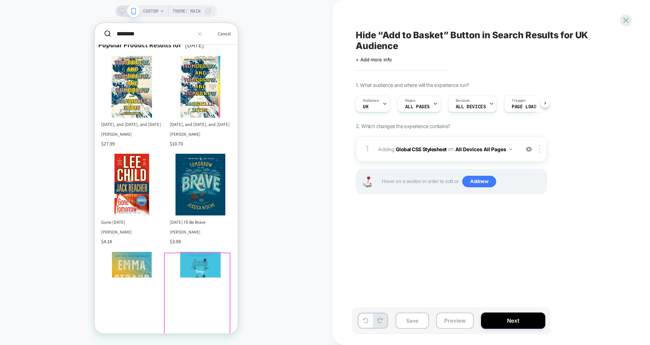
scroll to position [135, 0]
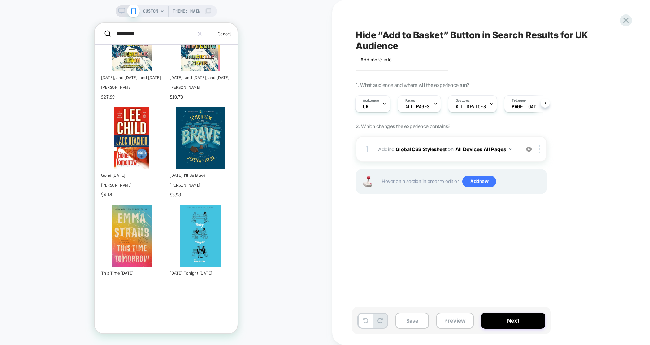
click at [425, 148] on b "Global CSS Stylesheet" at bounding box center [421, 149] width 51 height 6
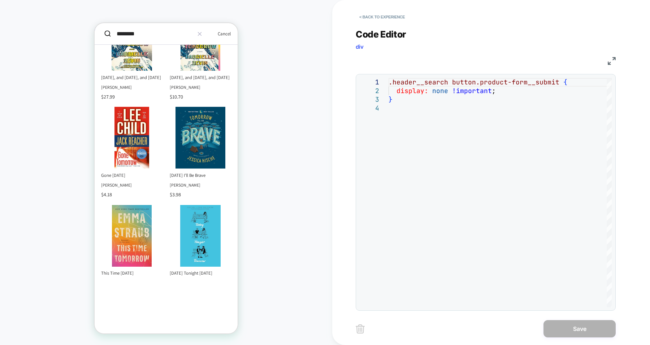
click at [380, 15] on button "< Back to experience" at bounding box center [382, 17] width 53 height 12
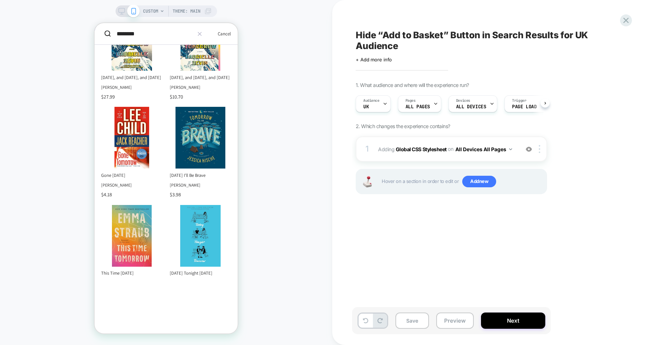
scroll to position [0, 0]
click at [452, 320] on button "Preview" at bounding box center [455, 321] width 38 height 16
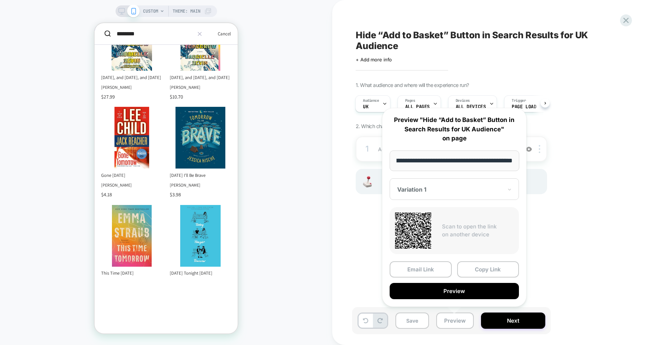
scroll to position [0, 0]
click at [452, 299] on div "**********" at bounding box center [454, 207] width 144 height 199
click at [455, 289] on button "Preview" at bounding box center [454, 291] width 129 height 16
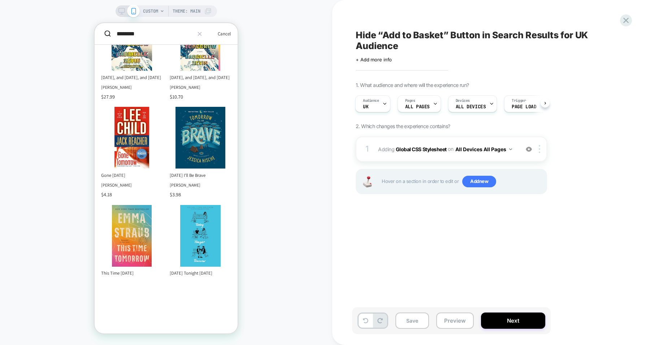
click at [452, 320] on button "Preview" at bounding box center [455, 321] width 38 height 16
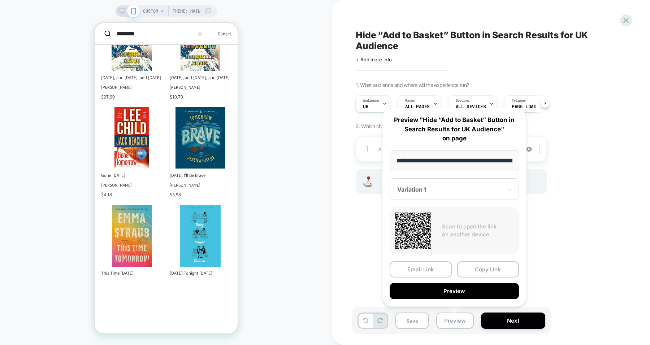
click at [455, 289] on button "Preview" at bounding box center [454, 291] width 129 height 16
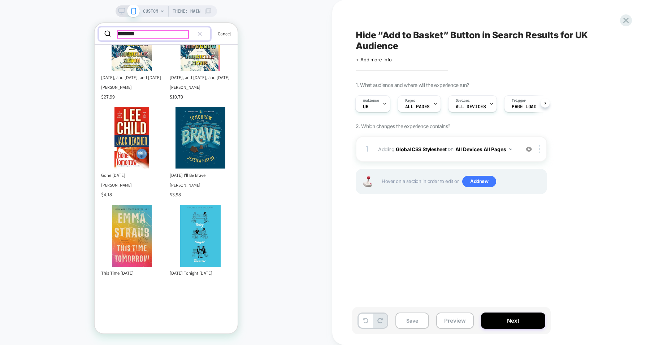
click at [155, 38] on input "********" at bounding box center [154, 34] width 75 height 9
type input "*"
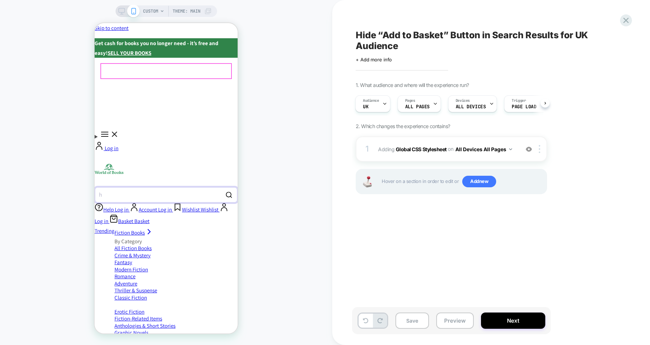
click at [151, 187] on button "Search by title, author or ISBN h" at bounding box center [166, 195] width 143 height 16
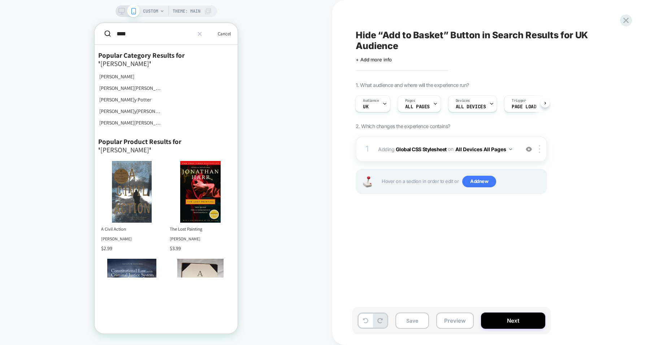
type input "****"
